Goal: Find specific page/section: Find specific page/section

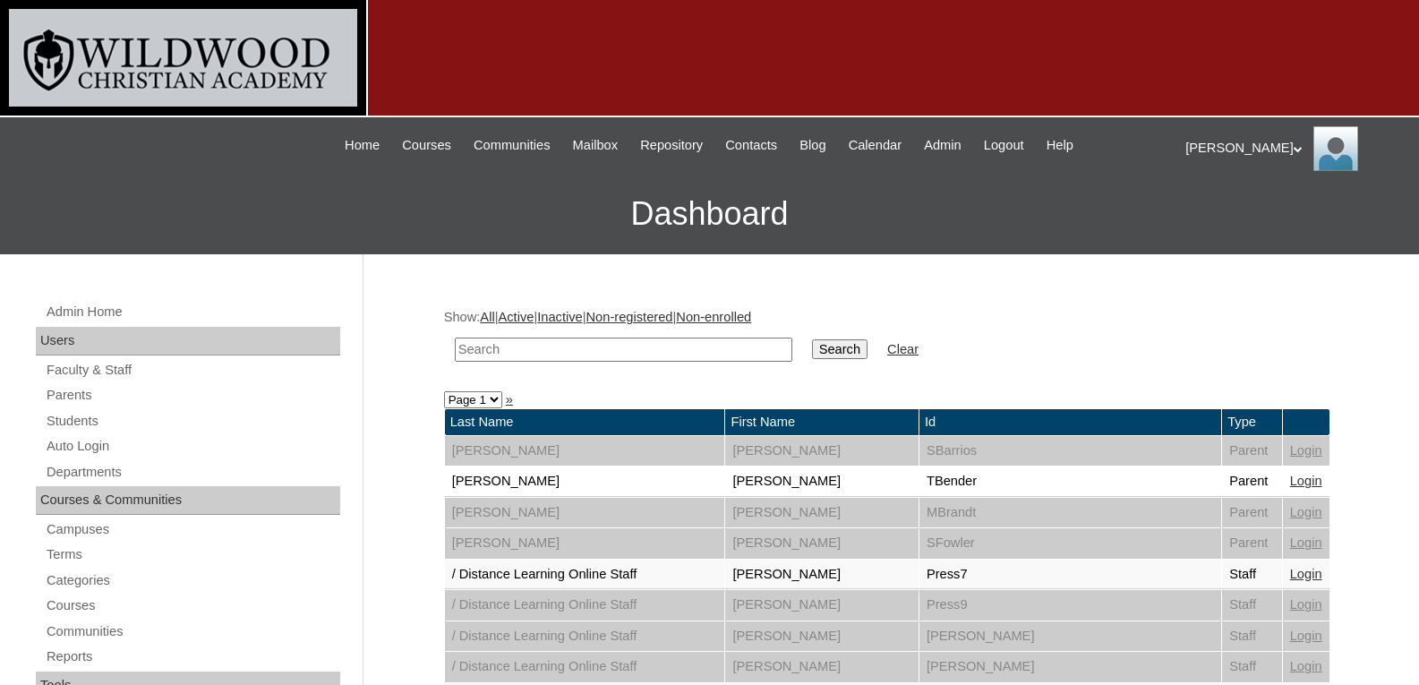
click at [581, 354] on input "text" at bounding box center [623, 349] width 337 height 24
type input "[DEMOGRAPHIC_DATA]"
click at [812, 339] on input "Search" at bounding box center [840, 349] width 56 height 20
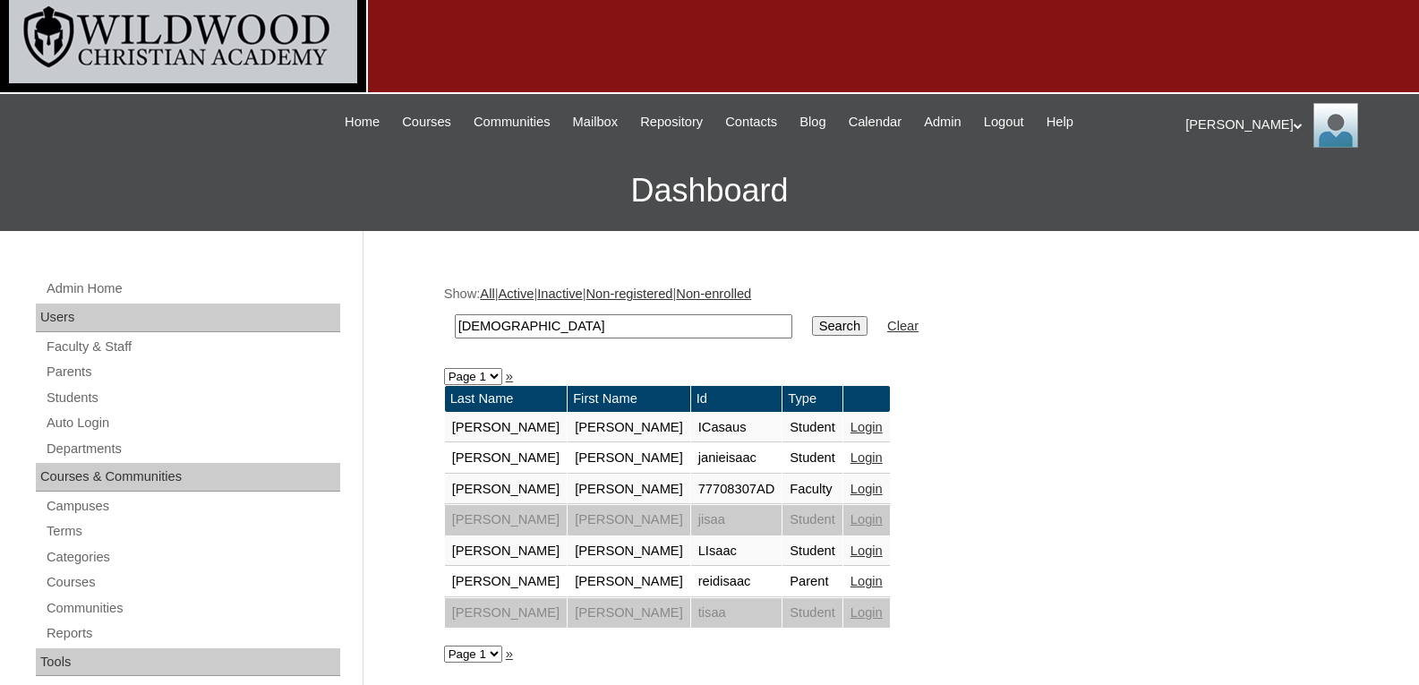
scroll to position [24, 0]
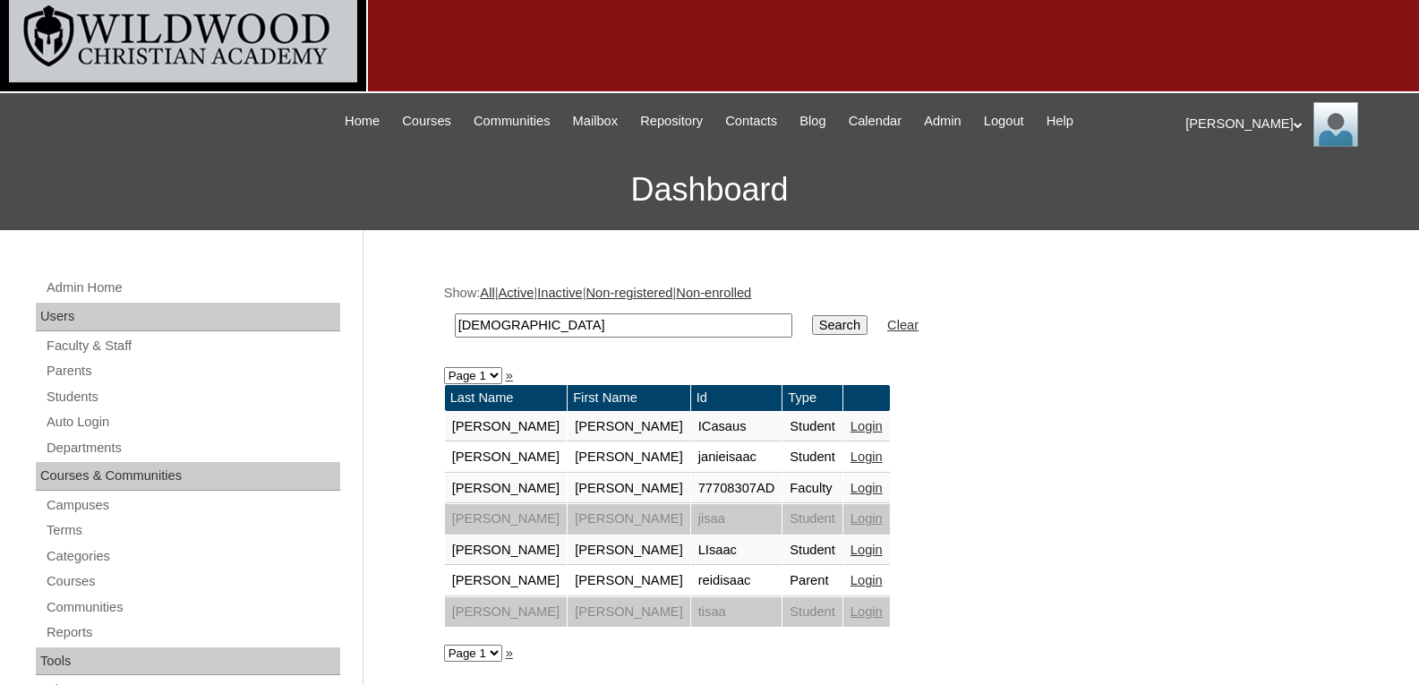
click at [850, 580] on link "Login" at bounding box center [866, 580] width 32 height 14
